Goal: Book appointment/travel/reservation

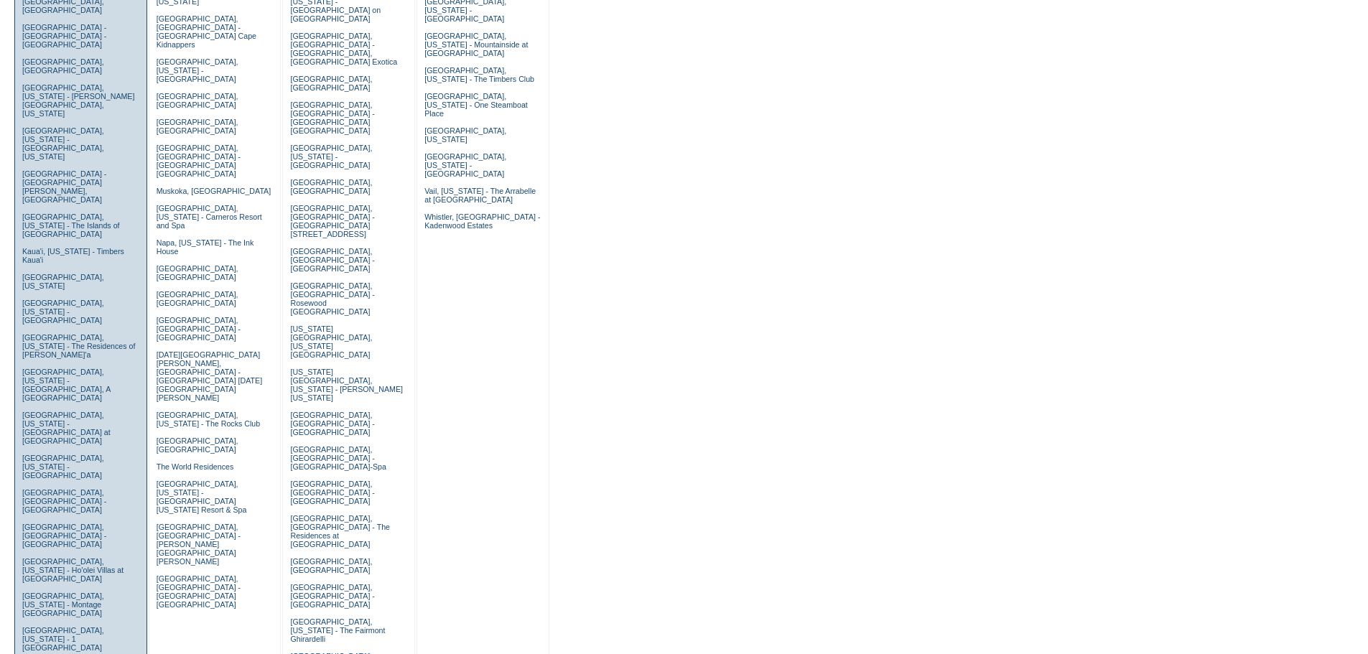
scroll to position [359, 0]
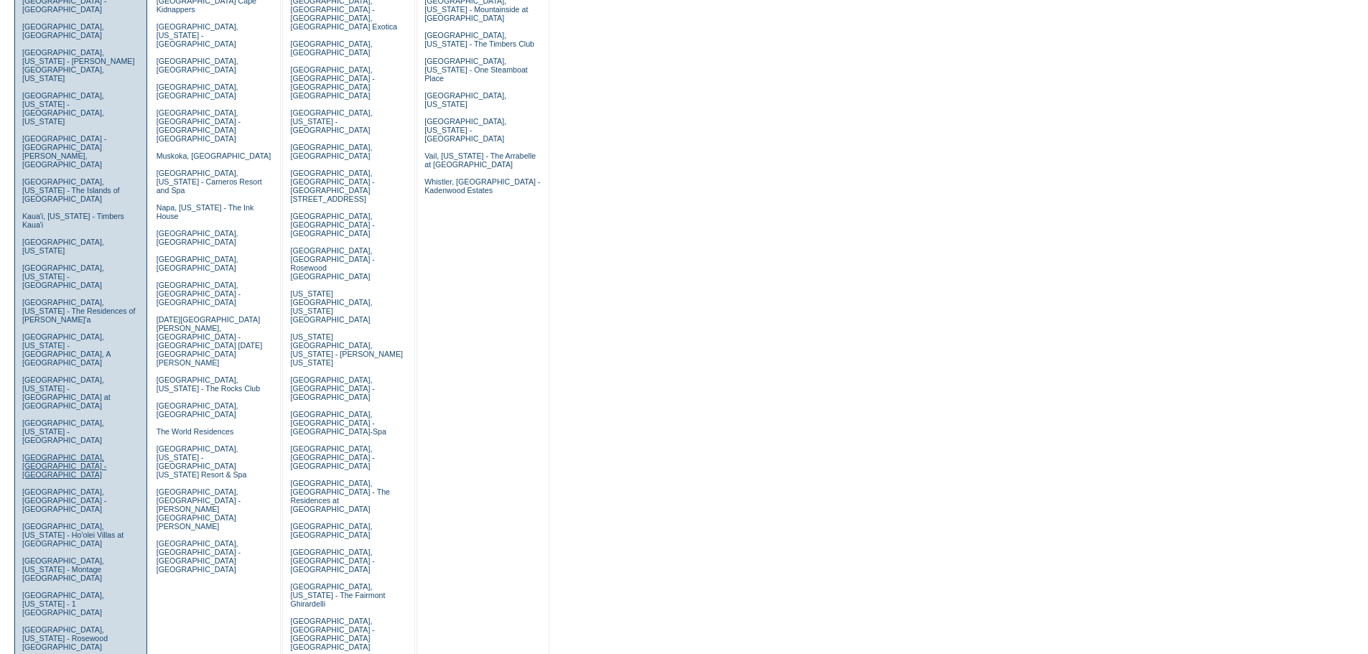
click at [57, 453] on link "[GEOGRAPHIC_DATA], [GEOGRAPHIC_DATA] - [GEOGRAPHIC_DATA]" at bounding box center [64, 466] width 84 height 26
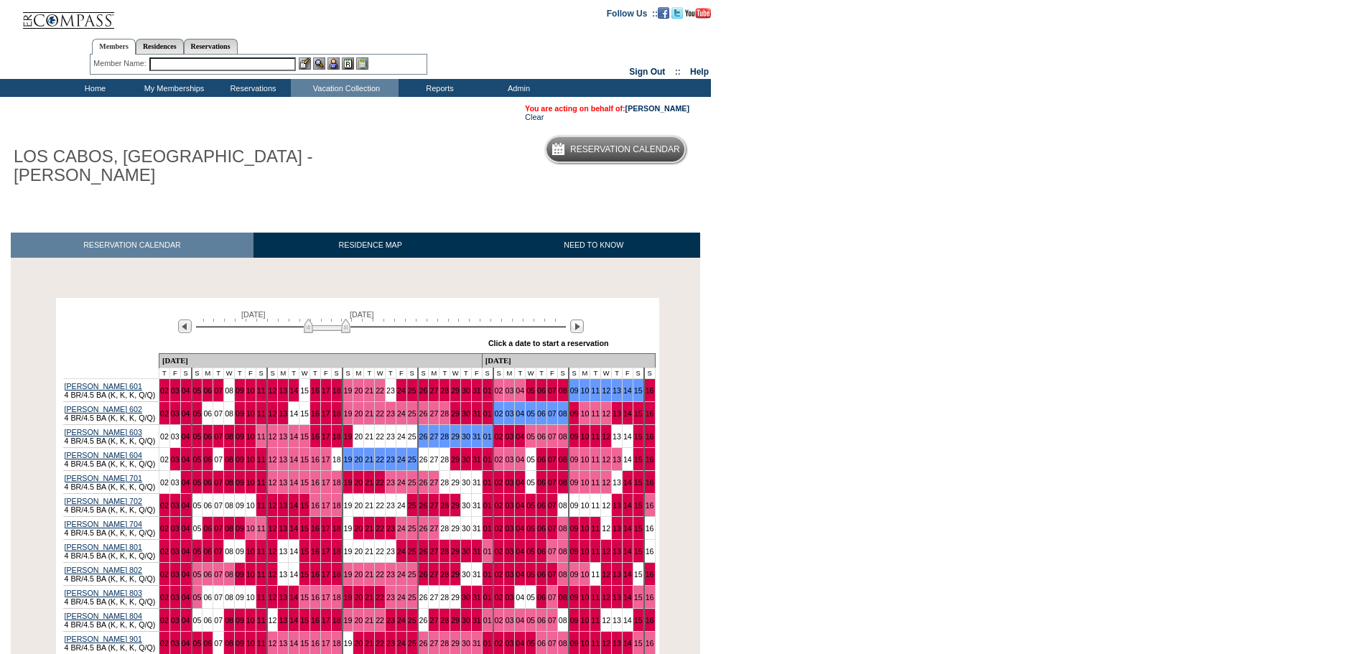
click at [318, 319] on img at bounding box center [327, 326] width 47 height 14
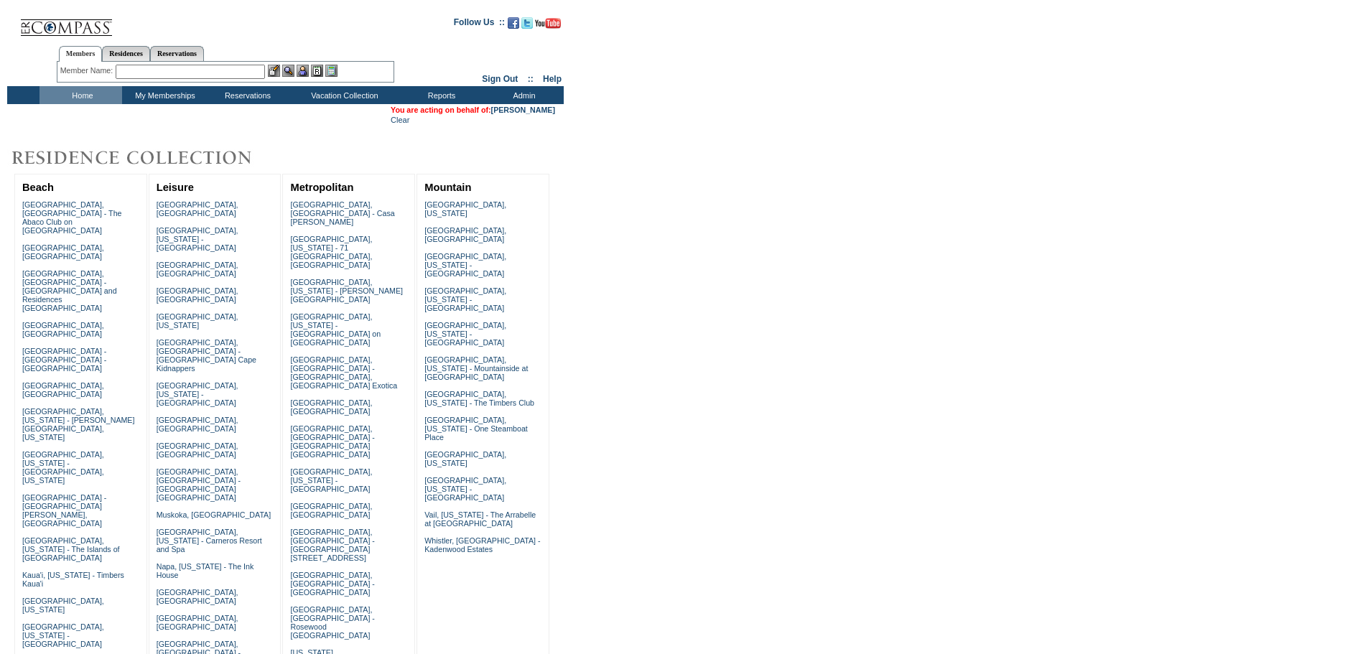
scroll to position [359, 0]
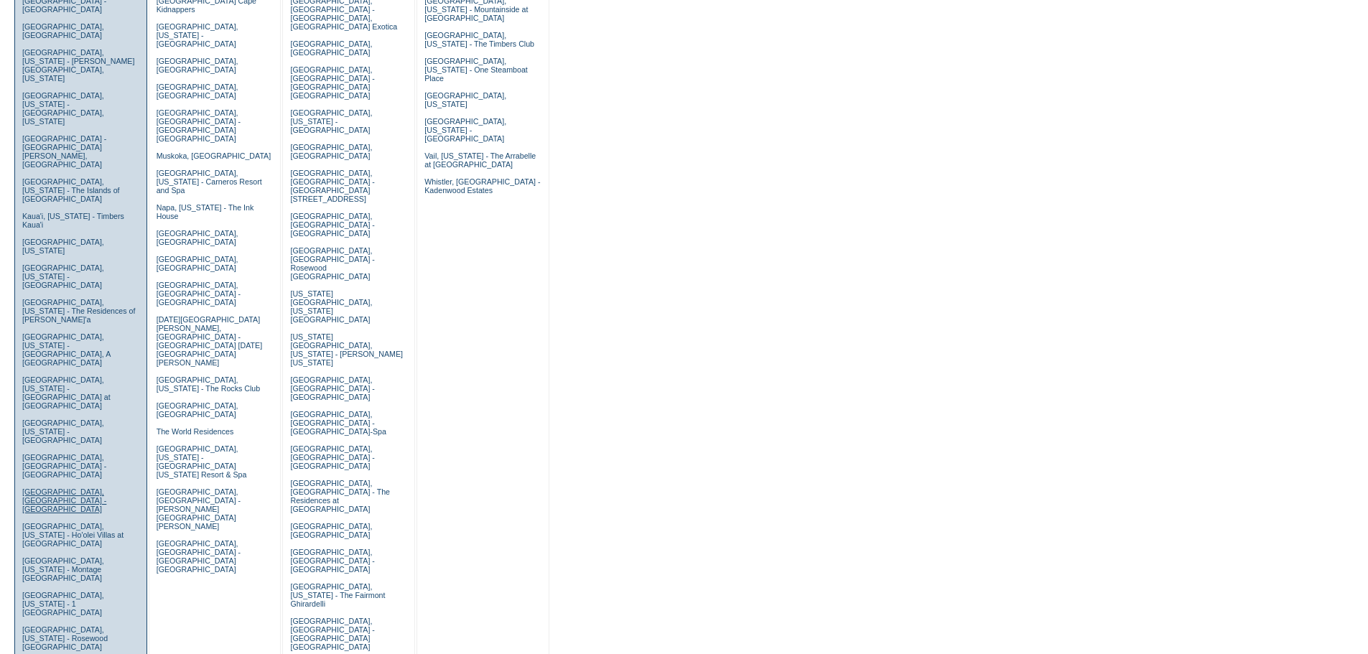
click at [70, 488] on link "[GEOGRAPHIC_DATA], [GEOGRAPHIC_DATA] - [GEOGRAPHIC_DATA]" at bounding box center [64, 501] width 84 height 26
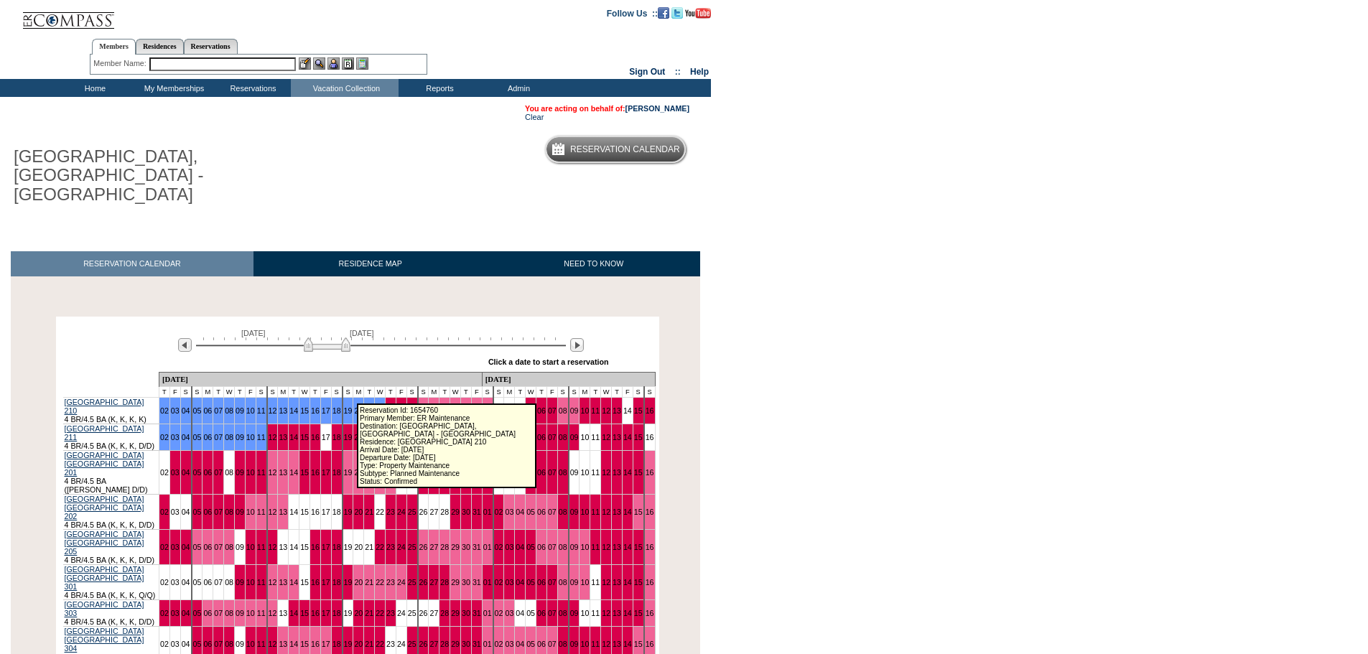
click at [365, 407] on link "21" at bounding box center [369, 411] width 9 height 9
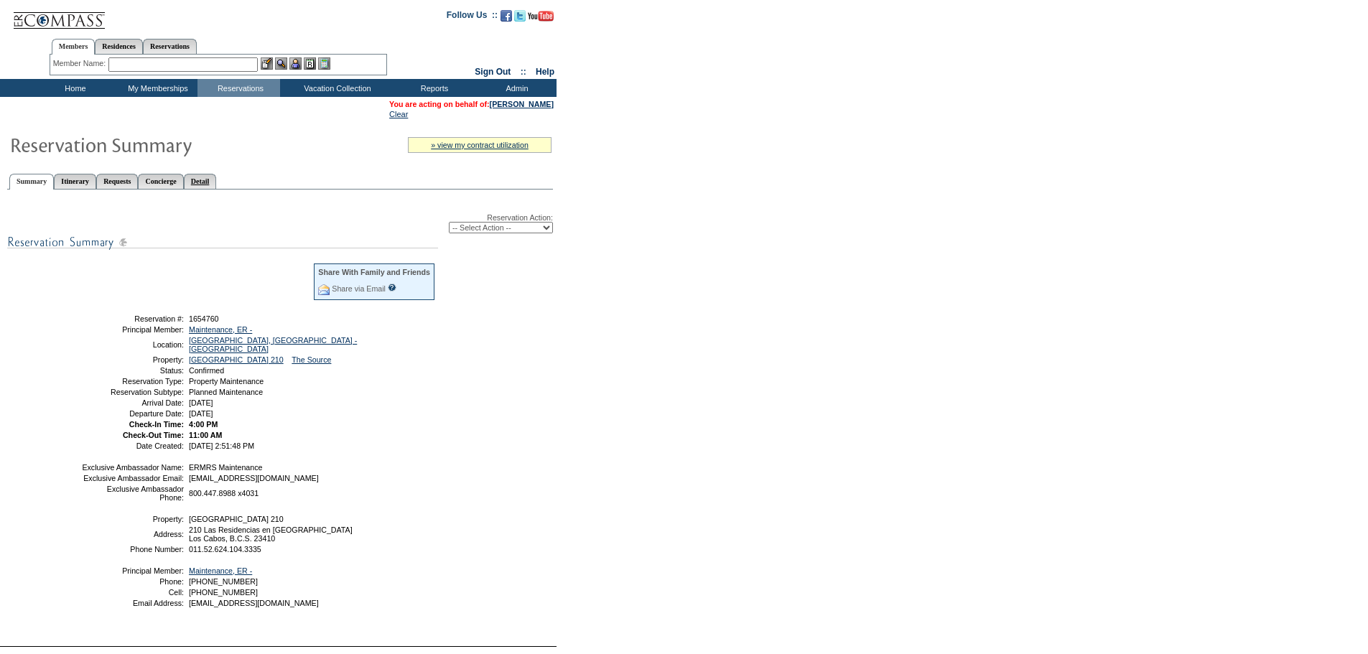
click at [217, 182] on link "Detail" at bounding box center [200, 181] width 33 height 15
